Goal: Communication & Community: Participate in discussion

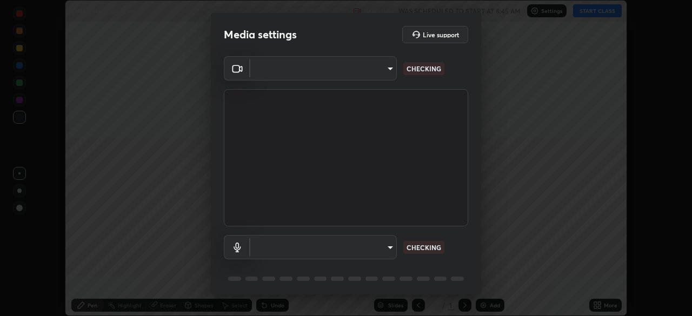
scroll to position [316, 692]
type input "fab681ba750bf75f06921e7f17ca069de0a3581fc79c581edb37af7783f8bcbb"
type input "34d041a7a13abf7411112e438eeba22a3237b589322c951489ae947f9fbe74f8"
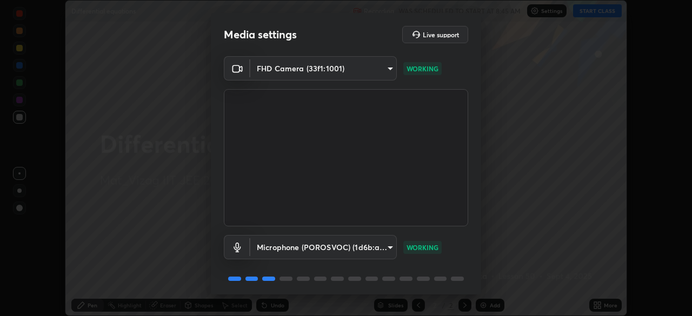
scroll to position [38, 0]
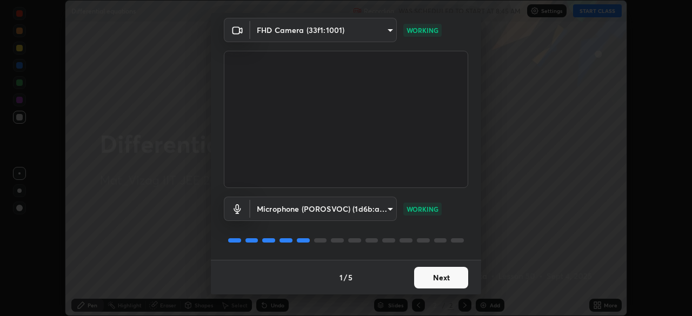
click at [449, 277] on button "Next" at bounding box center [441, 278] width 54 height 22
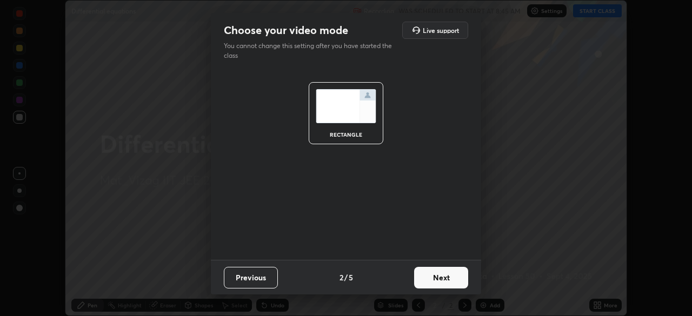
click at [457, 279] on button "Next" at bounding box center [441, 278] width 54 height 22
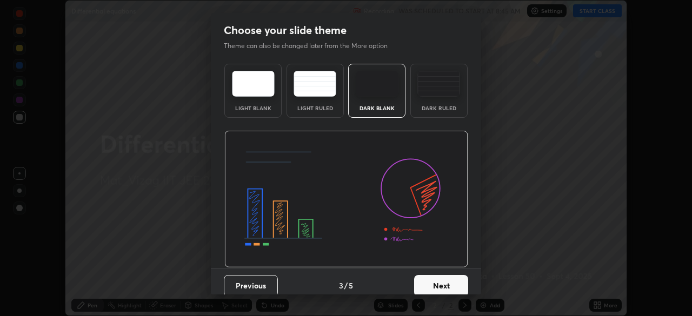
click at [447, 101] on div "Dark Ruled" at bounding box center [438, 91] width 57 height 54
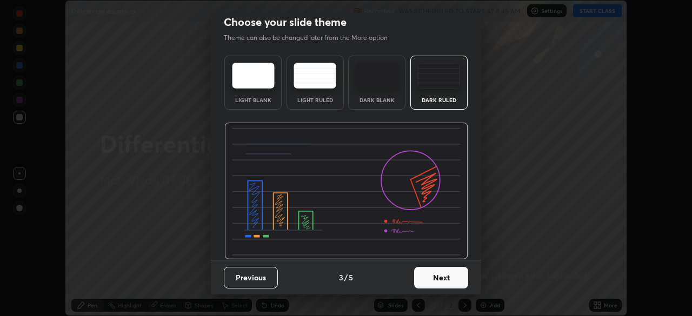
click at [448, 274] on button "Next" at bounding box center [441, 278] width 54 height 22
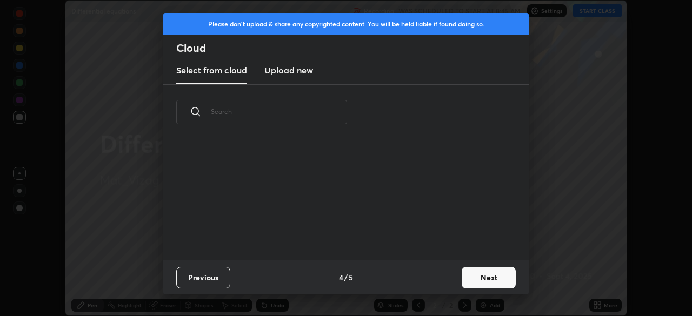
scroll to position [0, 0]
click at [487, 277] on button "Next" at bounding box center [489, 278] width 54 height 22
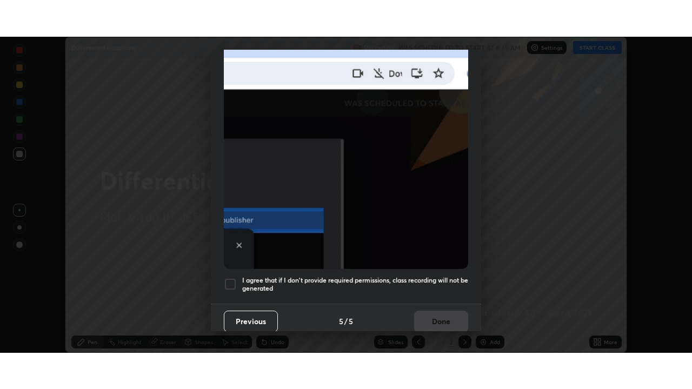
scroll to position [259, 0]
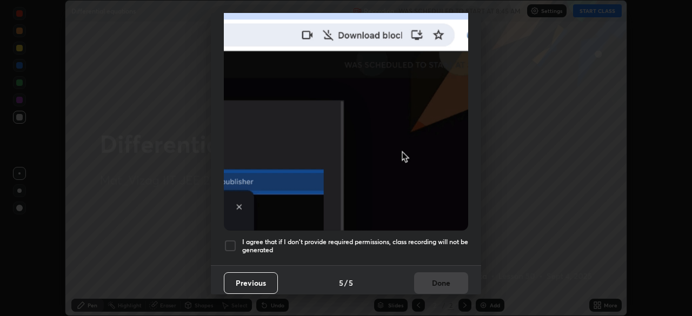
click at [430, 243] on h5 "I agree that if I don't provide required permissions, class recording will not …" at bounding box center [355, 246] width 226 height 17
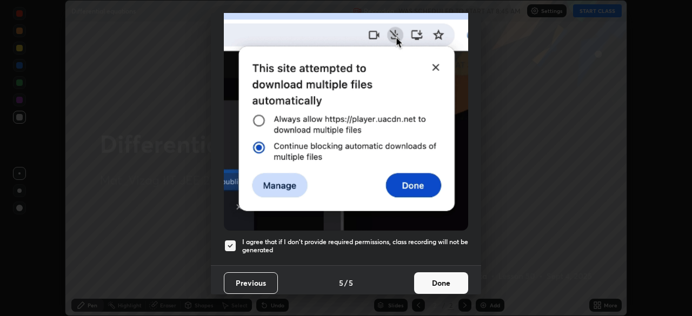
click at [443, 279] on button "Done" at bounding box center [441, 284] width 54 height 22
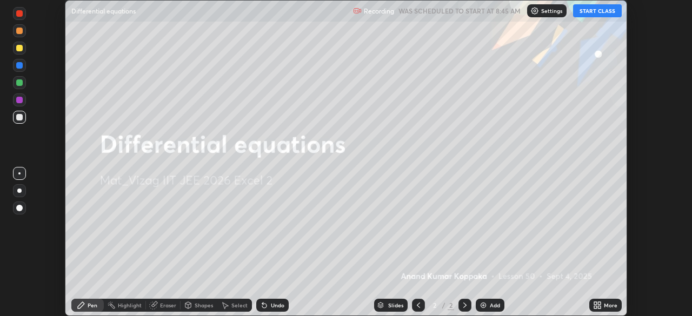
click at [605, 11] on button "START CLASS" at bounding box center [597, 10] width 49 height 13
click at [611, 300] on div "More" at bounding box center [605, 305] width 32 height 13
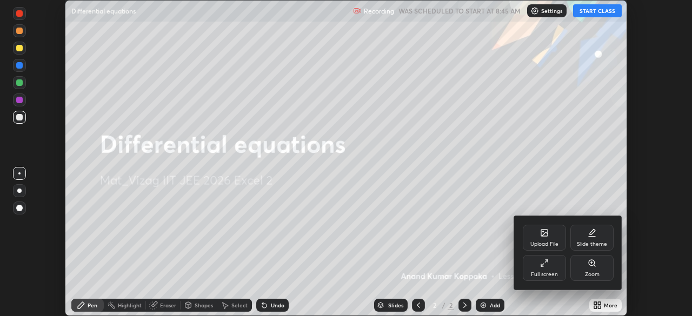
click at [550, 272] on div "Full screen" at bounding box center [544, 274] width 27 height 5
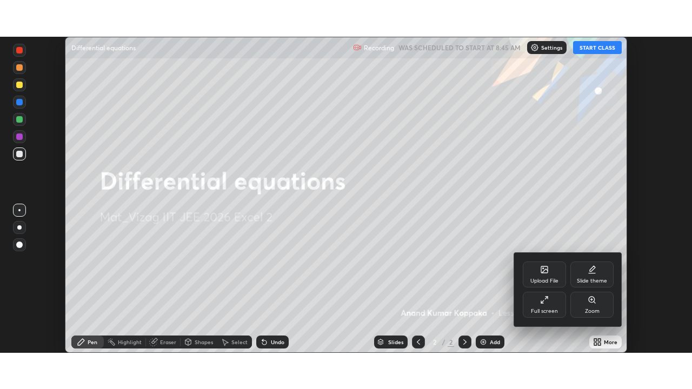
scroll to position [389, 692]
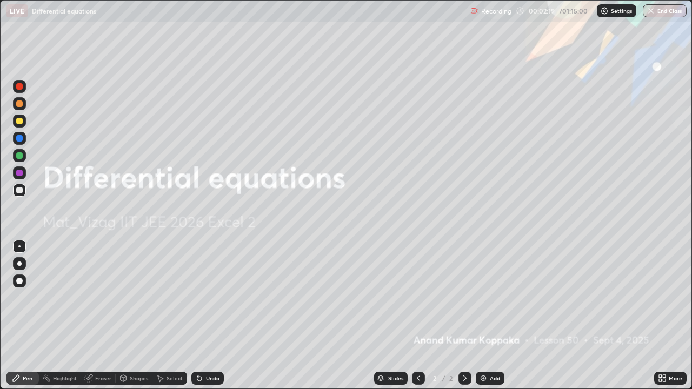
click at [490, 316] on div "Add" at bounding box center [495, 378] width 10 height 5
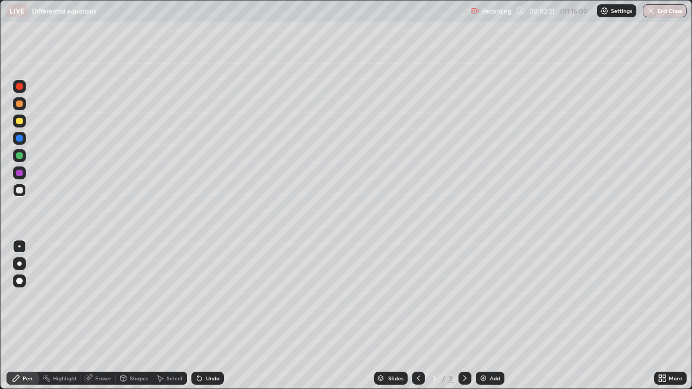
click at [24, 264] on div at bounding box center [19, 263] width 13 height 13
click at [20, 104] on div at bounding box center [19, 104] width 6 height 6
click at [23, 190] on div at bounding box center [19, 190] width 13 height 13
click at [490, 316] on div "Add" at bounding box center [495, 378] width 10 height 5
click at [488, 316] on div "Add" at bounding box center [490, 378] width 29 height 13
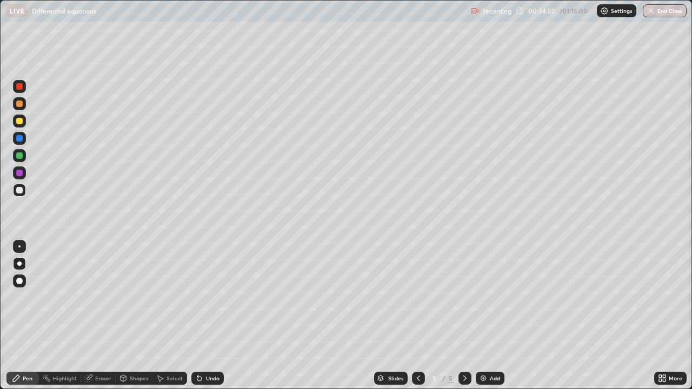
click at [20, 122] on div at bounding box center [19, 121] width 6 height 6
click at [19, 191] on div at bounding box center [19, 190] width 6 height 6
click at [102, 316] on div "Eraser" at bounding box center [103, 378] width 16 height 5
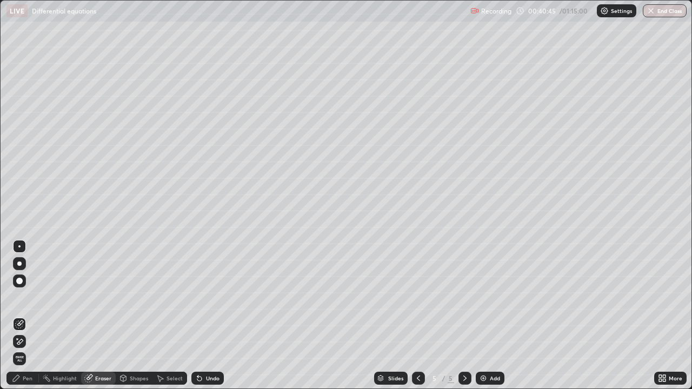
click at [27, 316] on div "Pen" at bounding box center [28, 378] width 10 height 5
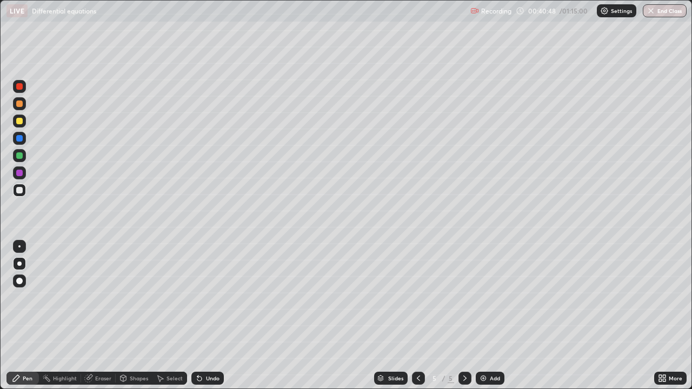
click at [100, 316] on div "Eraser" at bounding box center [103, 378] width 16 height 5
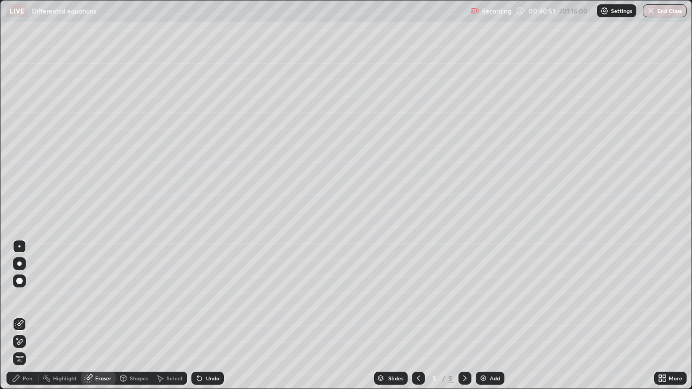
click at [23, 316] on div "Pen" at bounding box center [28, 378] width 10 height 5
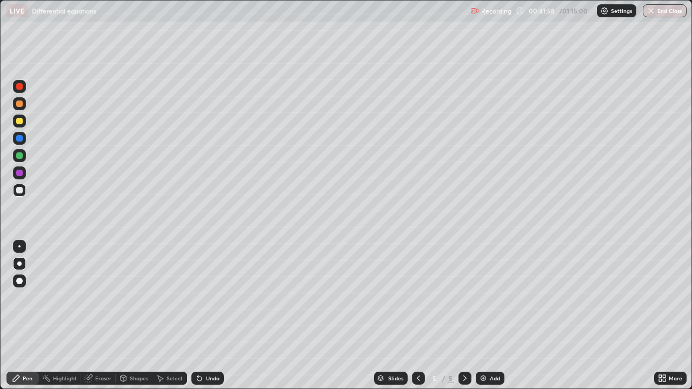
click at [106, 316] on div "Eraser" at bounding box center [103, 378] width 16 height 5
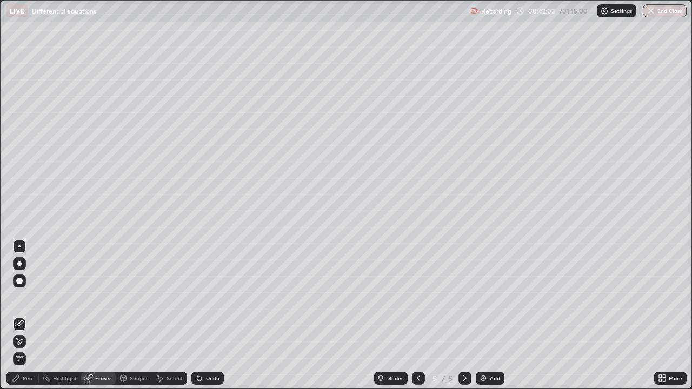
click at [29, 316] on div "Pen" at bounding box center [22, 378] width 32 height 13
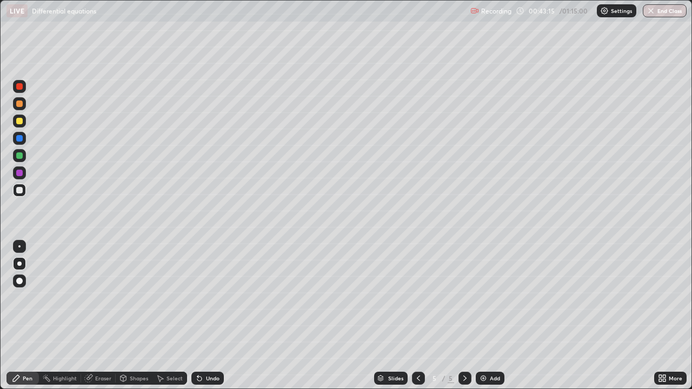
click at [24, 175] on div at bounding box center [19, 173] width 13 height 13
click at [20, 191] on div at bounding box center [19, 190] width 6 height 6
click at [24, 176] on div at bounding box center [19, 173] width 13 height 13
click at [215, 316] on div "Undo" at bounding box center [207, 378] width 32 height 13
click at [490, 316] on div "Add" at bounding box center [495, 378] width 10 height 5
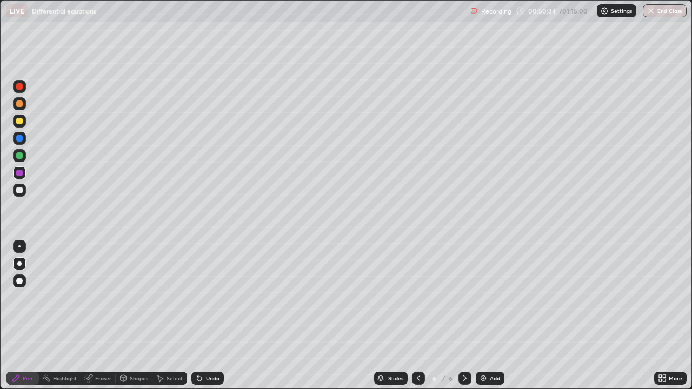
click at [416, 316] on div at bounding box center [418, 378] width 13 height 13
click at [463, 316] on div at bounding box center [465, 378] width 13 height 13
click at [19, 121] on div at bounding box center [19, 121] width 6 height 6
click at [22, 192] on div at bounding box center [19, 190] width 6 height 6
click at [490, 316] on div "Add" at bounding box center [495, 378] width 10 height 5
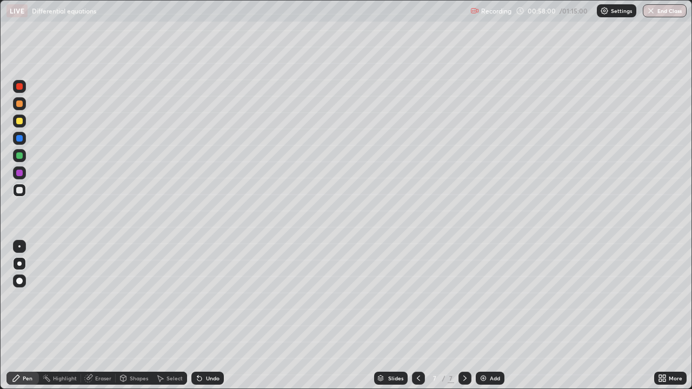
click at [22, 108] on div at bounding box center [19, 103] width 13 height 13
click at [24, 192] on div at bounding box center [19, 190] width 13 height 13
click at [21, 120] on div at bounding box center [19, 121] width 6 height 6
click at [207, 316] on div "Undo" at bounding box center [213, 378] width 14 height 5
click at [210, 316] on div "Undo" at bounding box center [213, 378] width 14 height 5
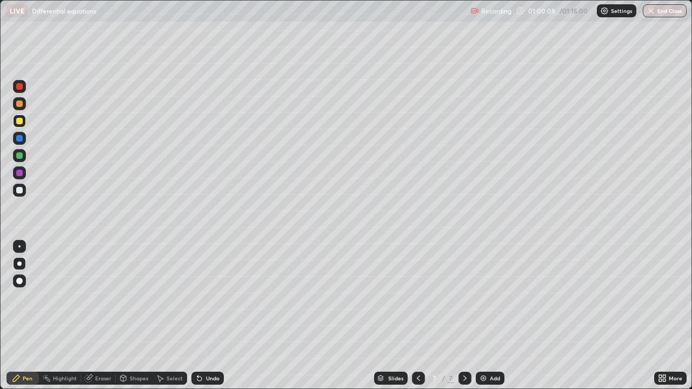
click at [210, 316] on div "Undo" at bounding box center [213, 378] width 14 height 5
click at [210, 316] on div "Undo" at bounding box center [207, 378] width 32 height 13
click at [209, 316] on div "Undo" at bounding box center [213, 378] width 14 height 5
click at [206, 316] on div "Undo" at bounding box center [213, 378] width 14 height 5
click at [19, 193] on div at bounding box center [19, 190] width 6 height 6
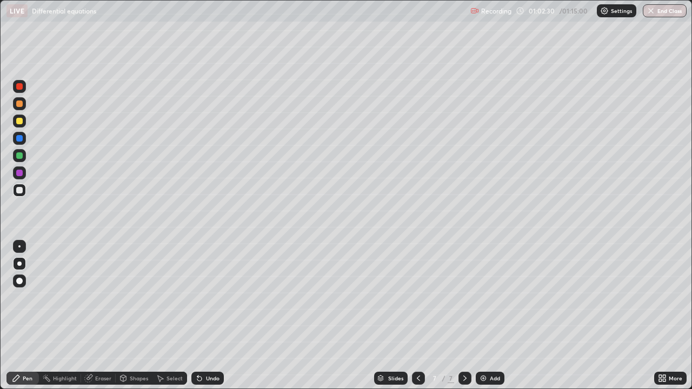
click at [102, 316] on div "Eraser" at bounding box center [103, 378] width 16 height 5
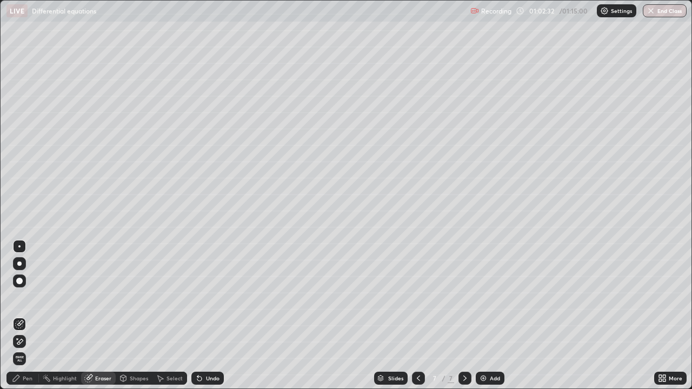
click at [26, 316] on div "Pen" at bounding box center [28, 378] width 10 height 5
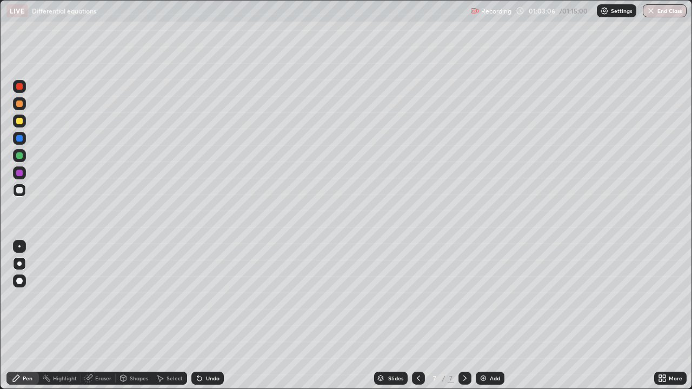
click at [174, 316] on div "Select" at bounding box center [169, 378] width 35 height 13
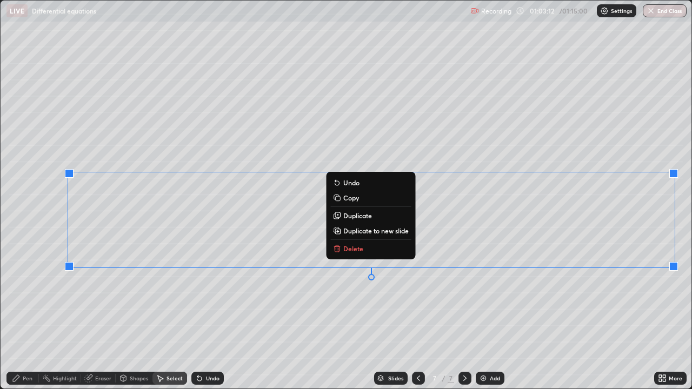
click at [373, 231] on p "Duplicate to new slide" at bounding box center [375, 231] width 65 height 9
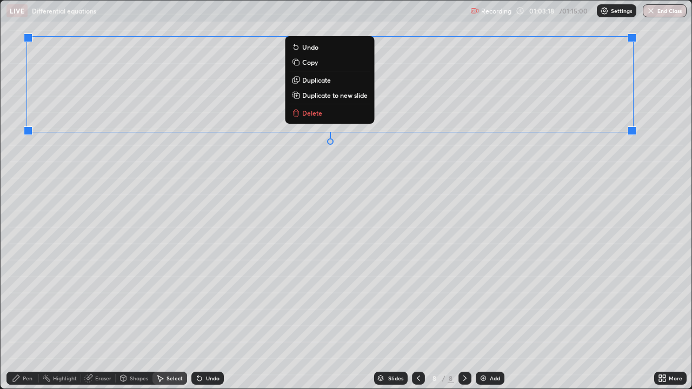
click at [43, 316] on circle at bounding box center [43, 377] width 1 height 1
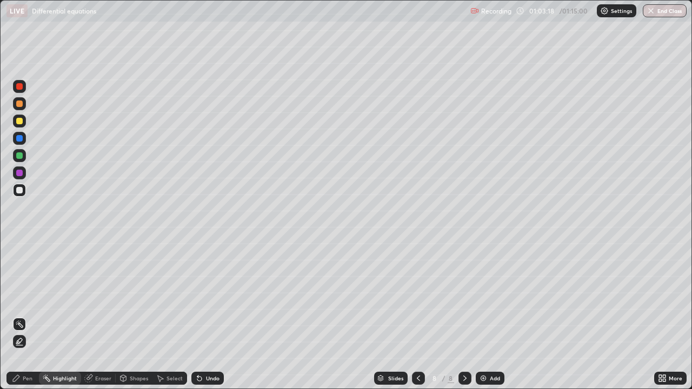
click at [30, 316] on div "Pen" at bounding box center [28, 378] width 10 height 5
click at [98, 316] on div "Eraser" at bounding box center [98, 378] width 35 height 13
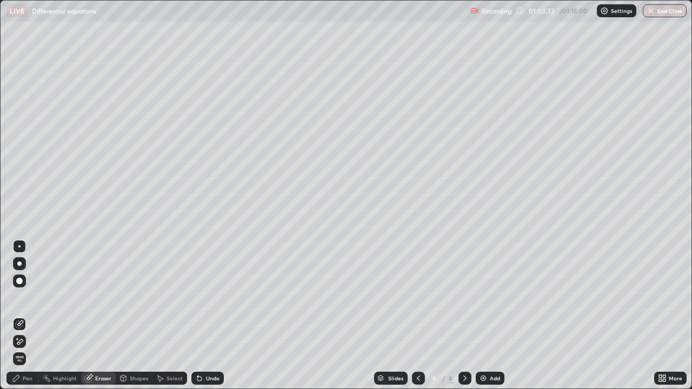
click at [166, 316] on div "Select" at bounding box center [169, 378] width 35 height 13
click at [19, 316] on icon at bounding box center [16, 378] width 9 height 9
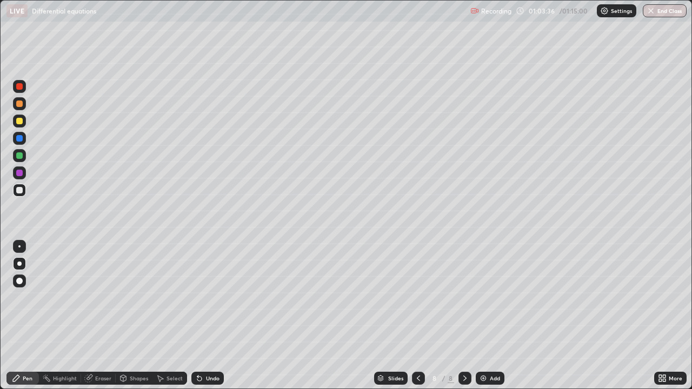
click at [19, 125] on div at bounding box center [19, 121] width 13 height 13
click at [95, 316] on div "Eraser" at bounding box center [103, 378] width 16 height 5
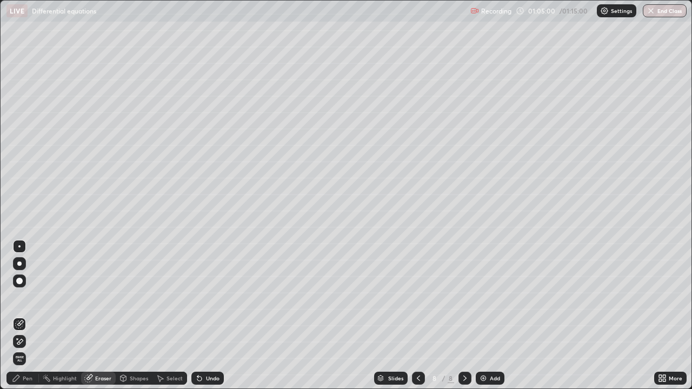
click at [14, 316] on icon at bounding box center [16, 378] width 6 height 6
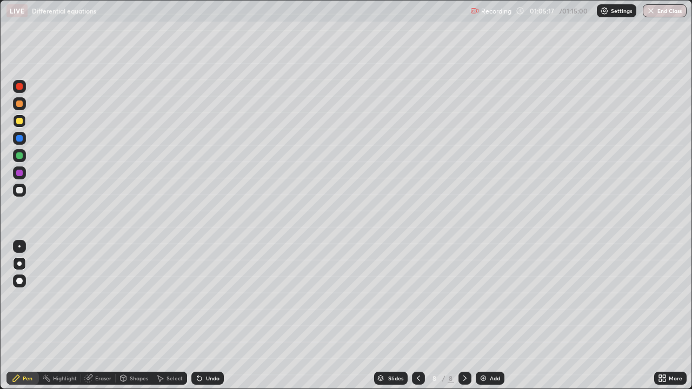
click at [19, 191] on div at bounding box center [19, 190] width 6 height 6
click at [679, 10] on button "End Class" at bounding box center [665, 10] width 43 height 13
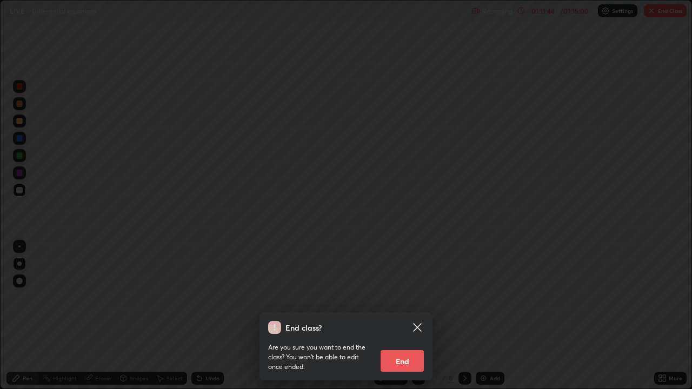
click at [402, 316] on button "End" at bounding box center [402, 361] width 43 height 22
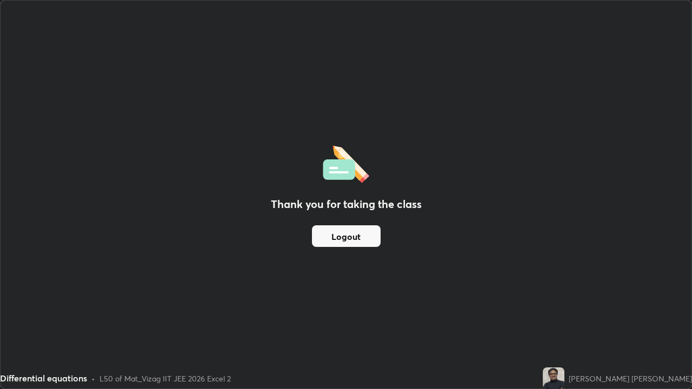
click at [353, 237] on button "Logout" at bounding box center [346, 236] width 69 height 22
